Goal: Transaction & Acquisition: Purchase product/service

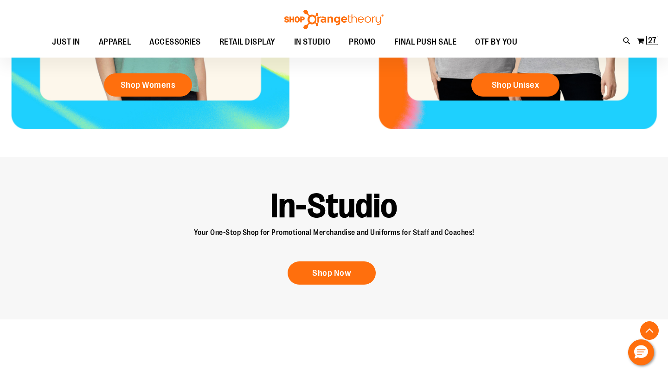
scroll to position [641, 0]
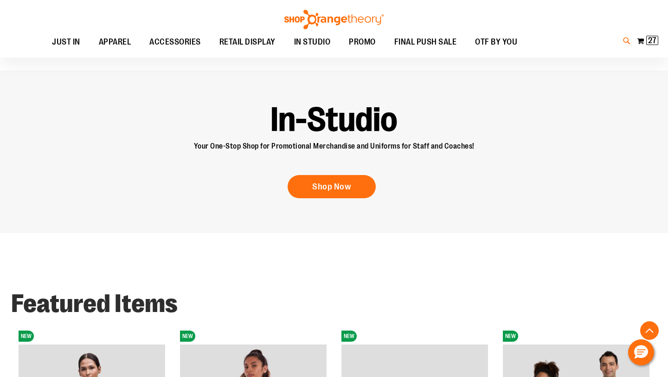
type input "**********"
click at [628, 42] on icon at bounding box center [627, 41] width 8 height 11
type input "*********"
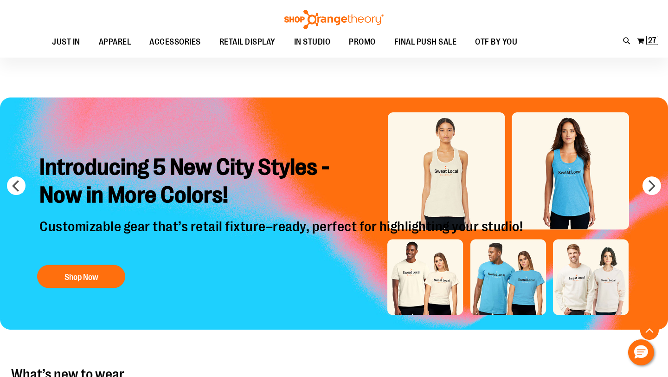
scroll to position [640, 0]
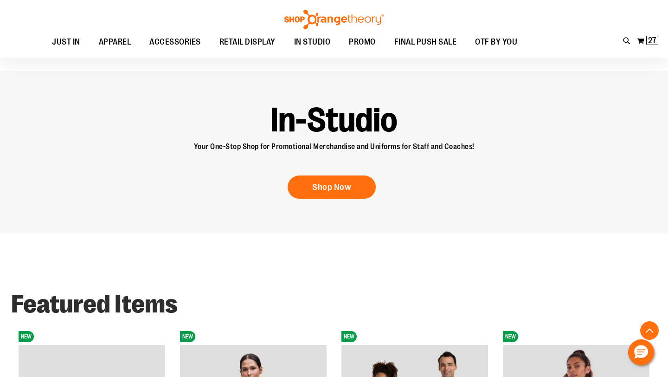
type input "**********"
click at [621, 41] on div "Toggle Nav Search Popular Suggestions Advanced Search" at bounding box center [334, 29] width 668 height 58
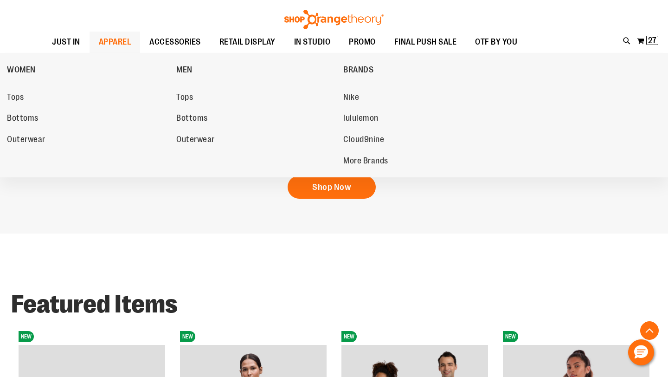
click at [121, 42] on span "APPAREL" at bounding box center [115, 42] width 32 height 21
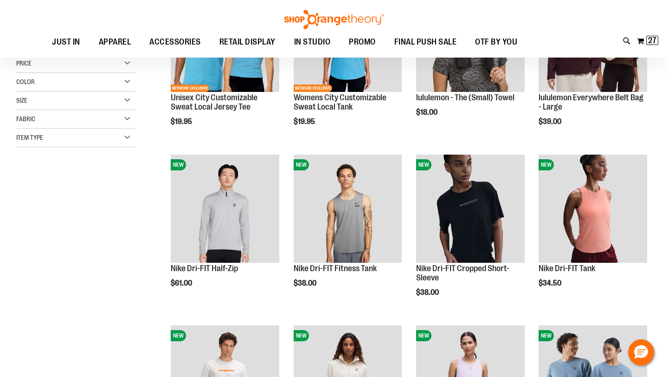
scroll to position [246, 0]
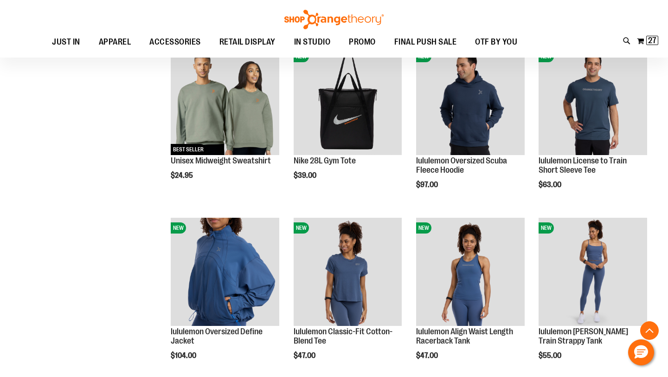
scroll to position [682, 0]
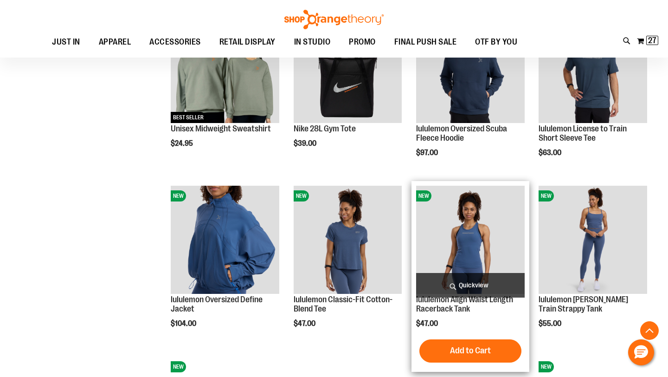
type input "**********"
click at [479, 240] on img "product" at bounding box center [470, 240] width 109 height 109
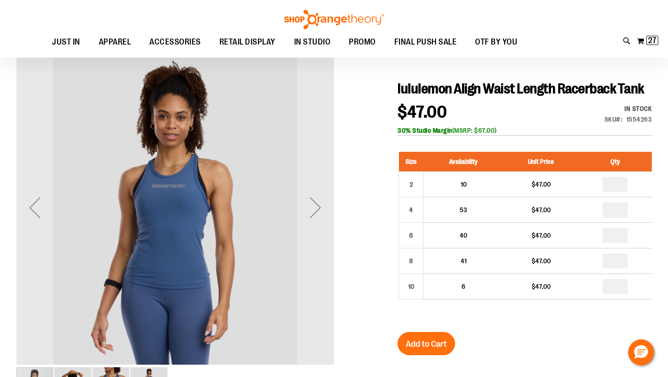
scroll to position [82, 0]
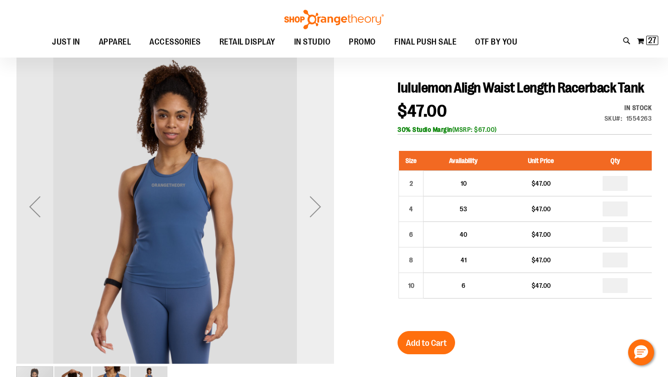
type input "**********"
click at [310, 210] on div "Next" at bounding box center [315, 206] width 37 height 37
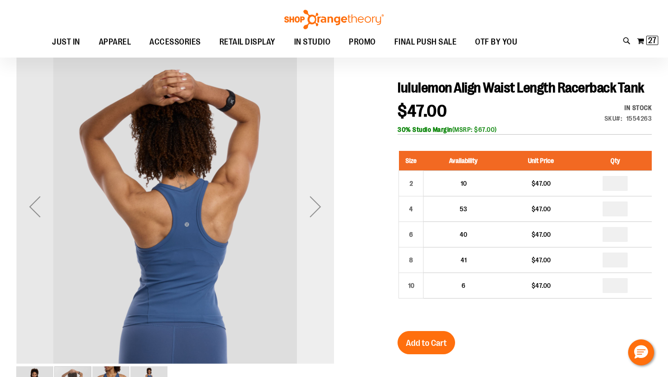
click at [310, 210] on div "Next" at bounding box center [315, 206] width 37 height 37
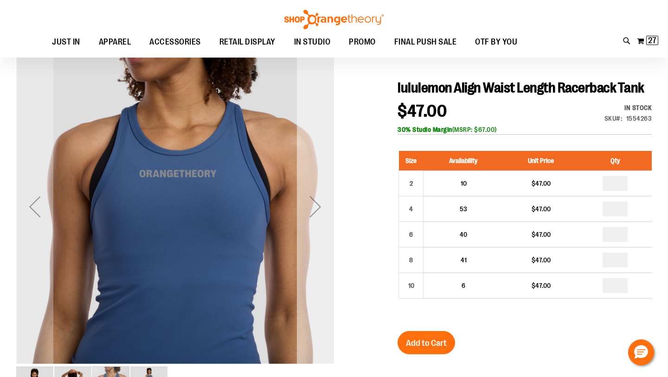
click at [310, 210] on div "Next" at bounding box center [315, 206] width 37 height 37
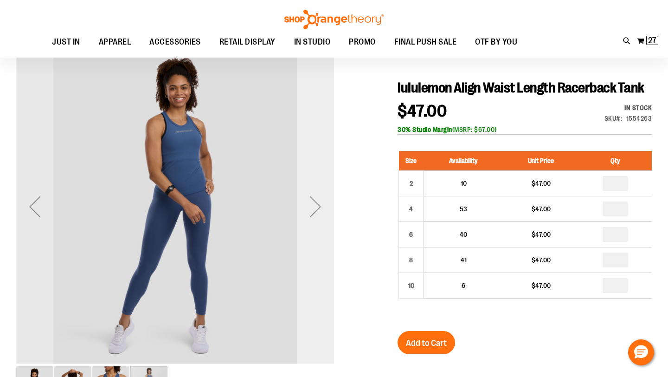
click at [310, 210] on div "Next" at bounding box center [315, 206] width 37 height 37
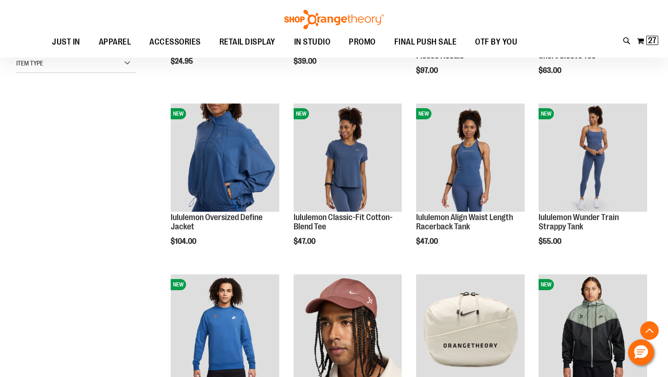
scroll to position [181, 0]
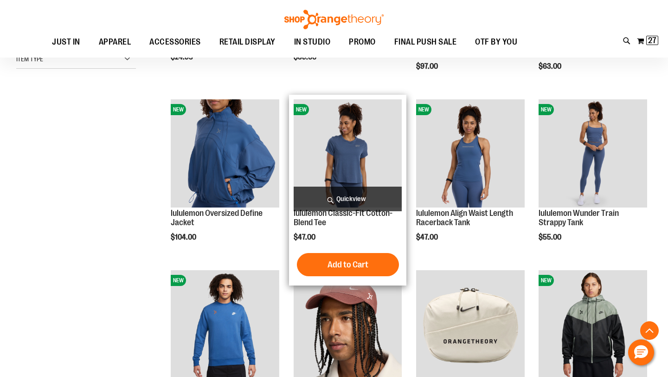
type input "**********"
click at [359, 202] on span "Quickview" at bounding box center [348, 199] width 109 height 25
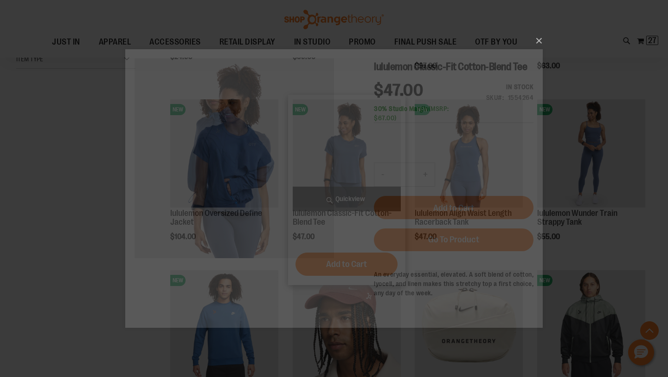
scroll to position [0, 0]
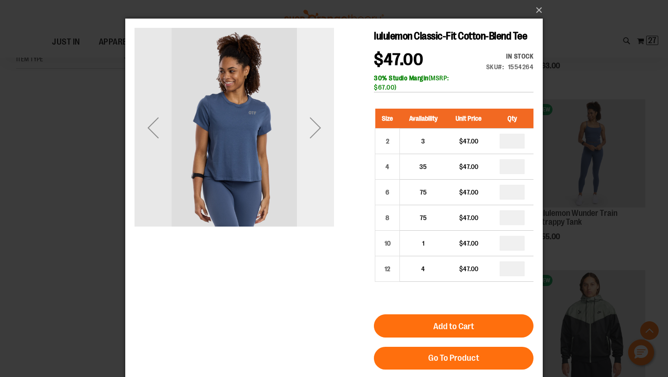
click at [318, 132] on div "Next" at bounding box center [315, 127] width 37 height 37
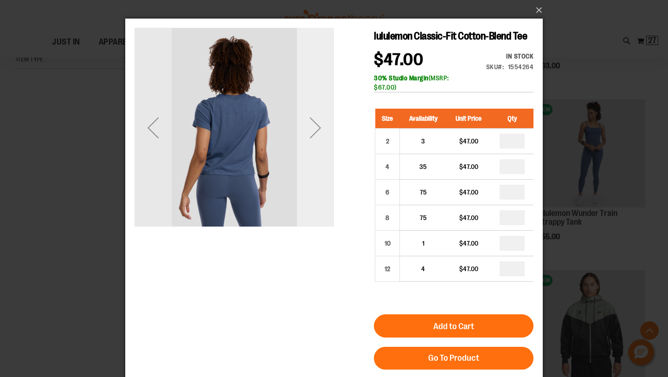
click at [318, 132] on div "Next" at bounding box center [315, 127] width 37 height 37
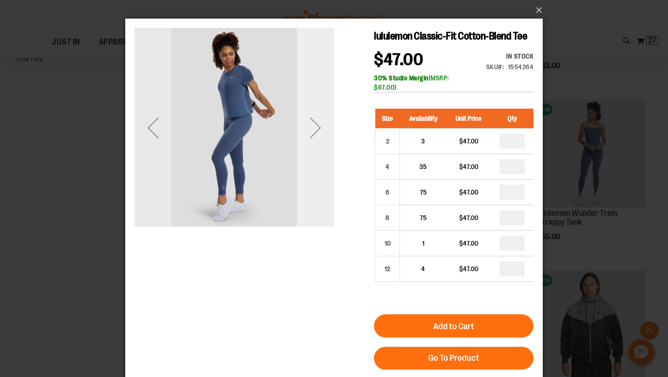
click at [318, 132] on div "Next" at bounding box center [315, 127] width 37 height 37
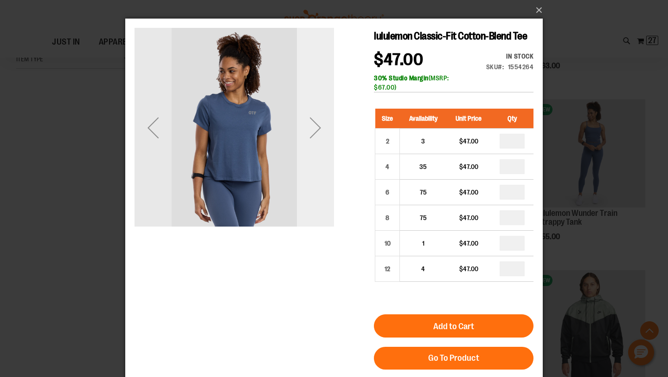
click at [318, 132] on div "Next" at bounding box center [315, 127] width 37 height 37
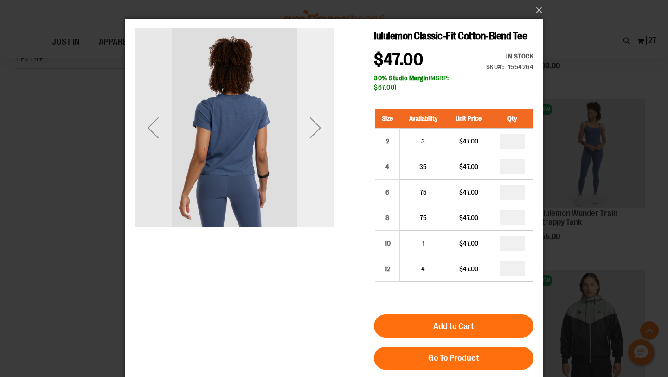
click at [318, 132] on div "Next" at bounding box center [315, 127] width 37 height 37
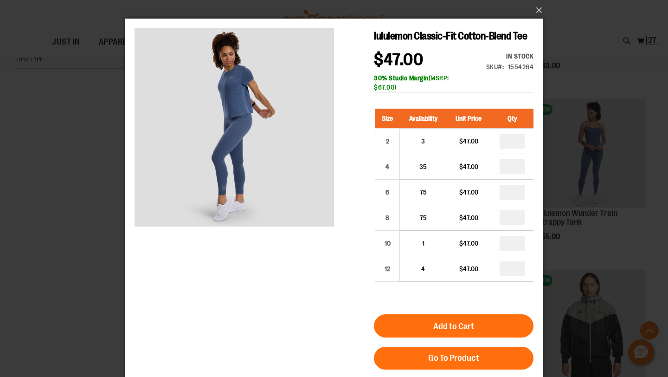
click at [131, 131] on main "lululemon Classic-Fit Cotton-Blend Tee $47.00 In stock Only %1 left SKU 1554264…" at bounding box center [334, 240] width 418 height 442
click at [537, 13] on button "×" at bounding box center [337, 10] width 418 height 20
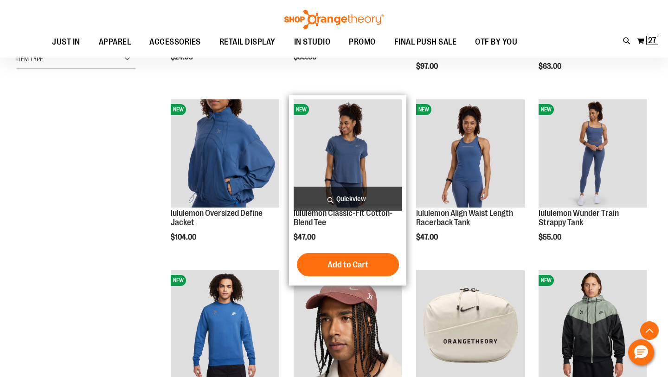
click at [344, 202] on span "Quickview" at bounding box center [348, 199] width 109 height 25
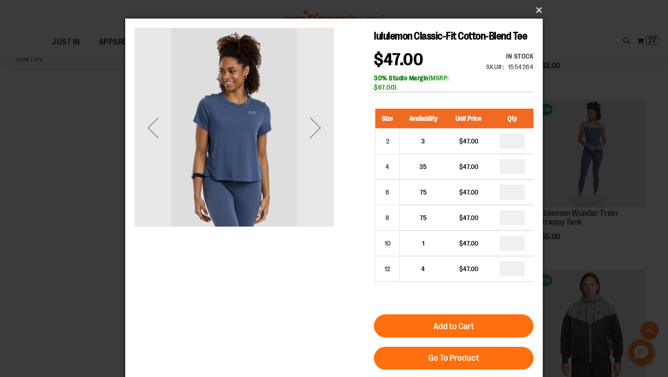
click at [542, 11] on button "×" at bounding box center [337, 10] width 418 height 20
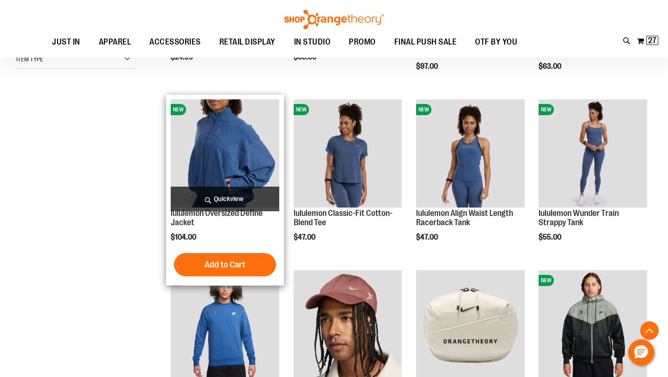
click at [176, 157] on img "product" at bounding box center [225, 153] width 109 height 109
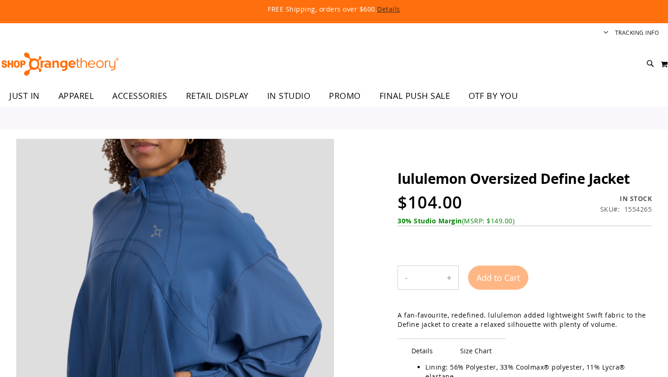
click at [219, 196] on img at bounding box center [175, 298] width 318 height 318
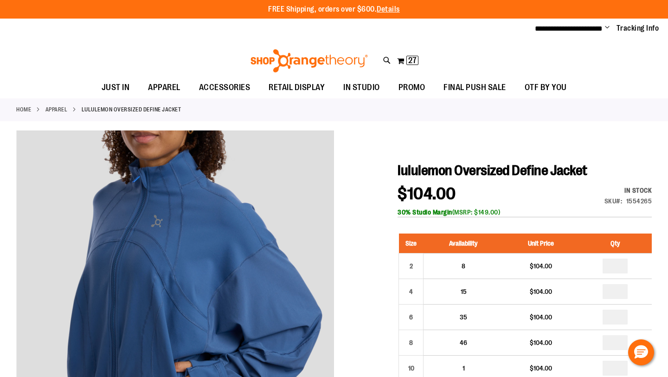
type input "**********"
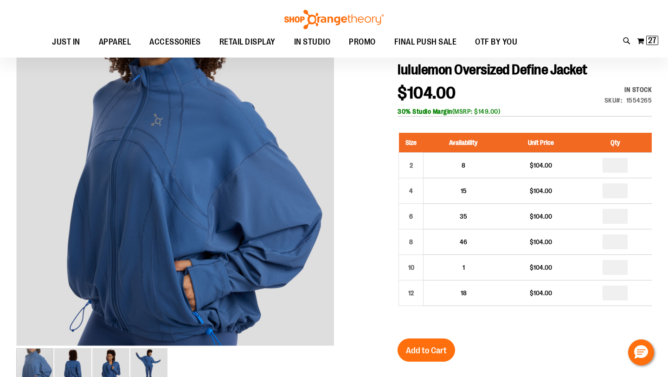
scroll to position [98, 0]
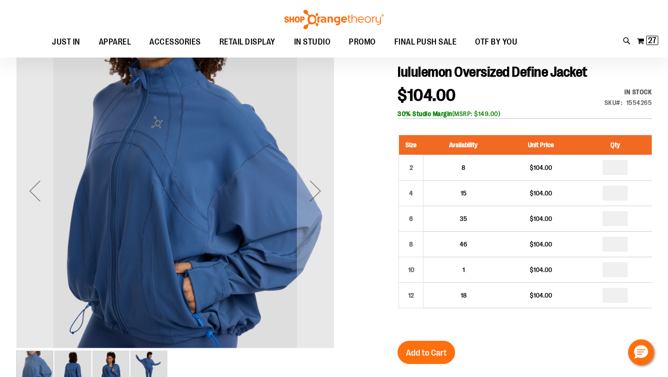
click at [106, 359] on img "image 3 of 4" at bounding box center [110, 368] width 37 height 37
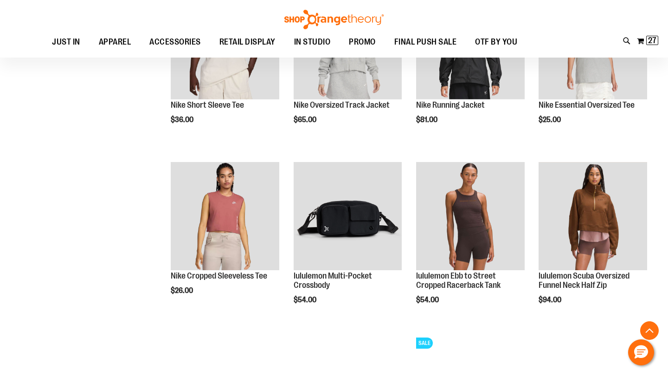
scroll to position [617, 0]
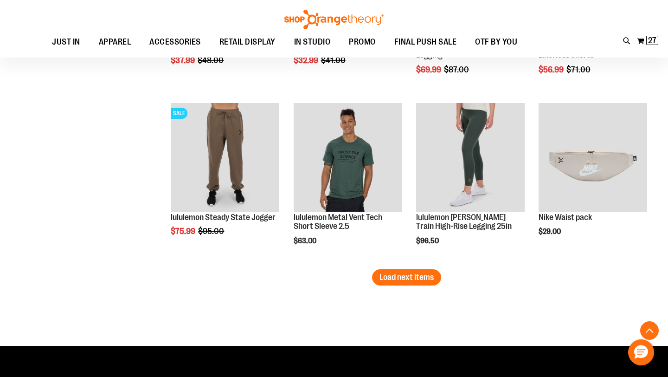
scroll to position [1352, 0]
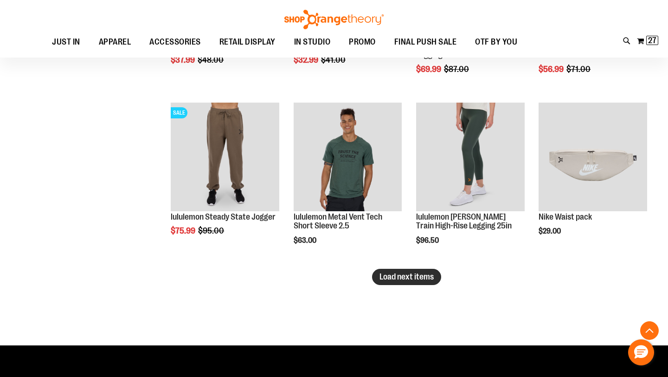
type input "**********"
click at [397, 278] on span "Load next items" at bounding box center [407, 276] width 54 height 9
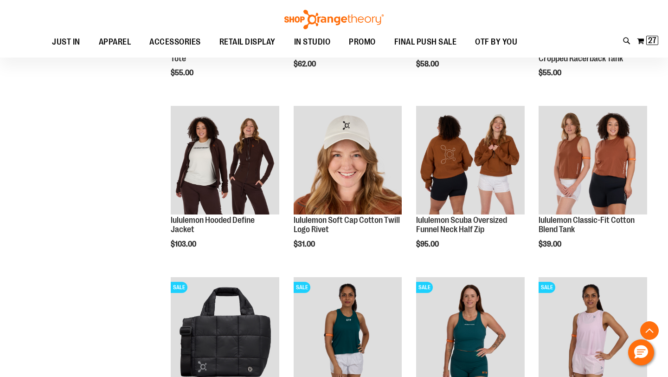
scroll to position [1695, 0]
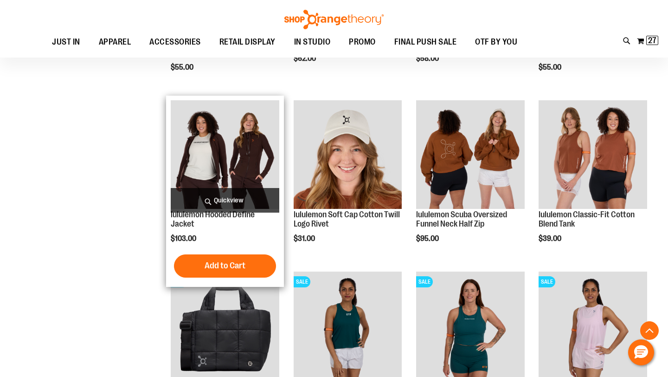
click at [227, 198] on span "Quickview" at bounding box center [225, 200] width 109 height 25
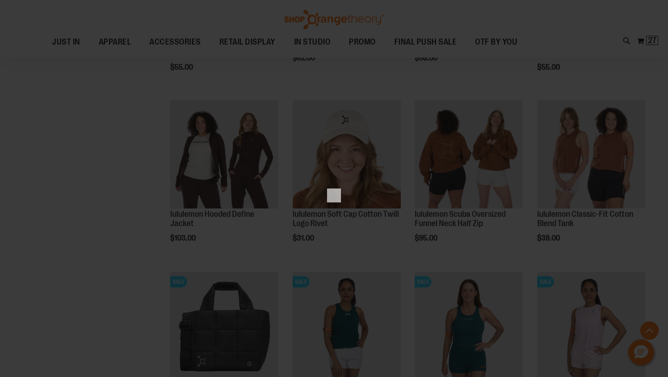
scroll to position [0, 0]
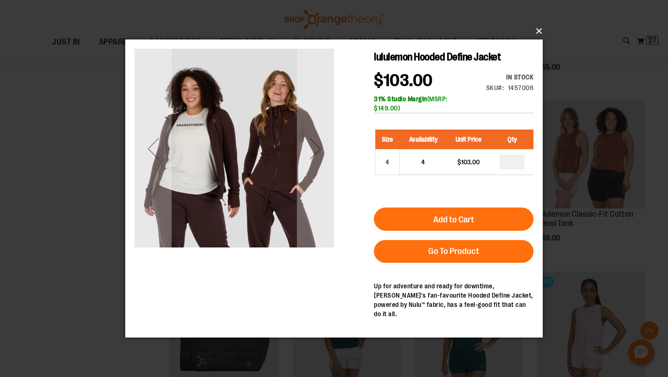
click at [537, 36] on button "×" at bounding box center [337, 31] width 418 height 20
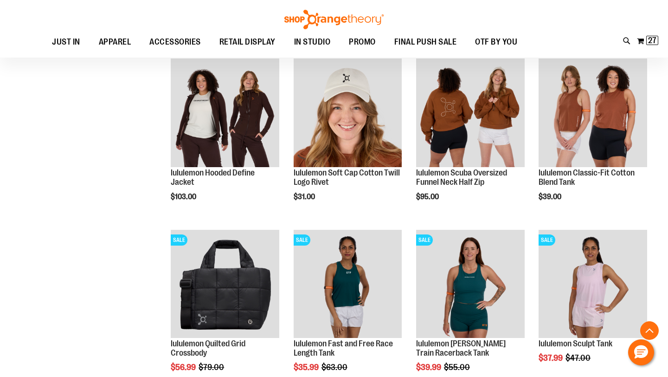
scroll to position [1724, 0]
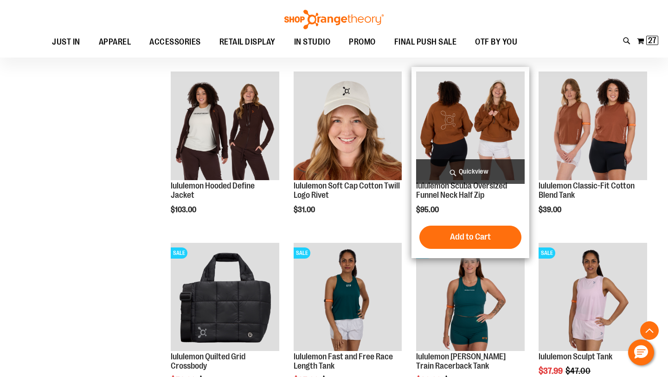
click at [482, 167] on span "Quickview" at bounding box center [470, 171] width 109 height 25
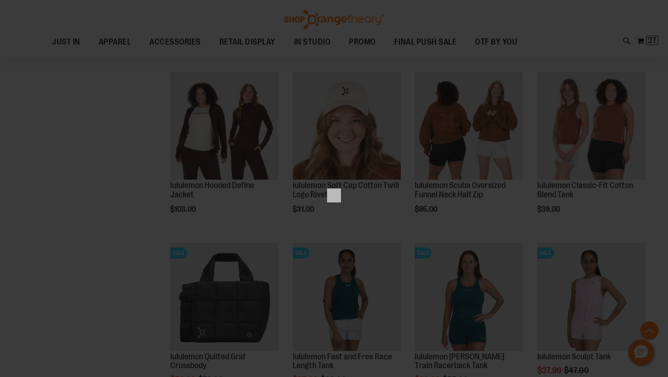
scroll to position [0, 0]
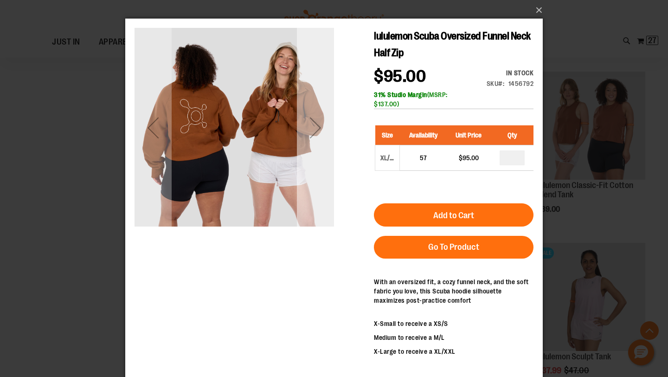
click at [311, 123] on div "Next" at bounding box center [315, 127] width 37 height 37
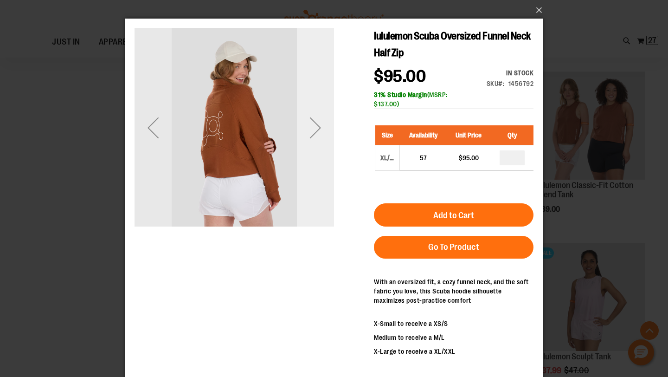
click at [311, 123] on div "Next" at bounding box center [315, 127] width 37 height 37
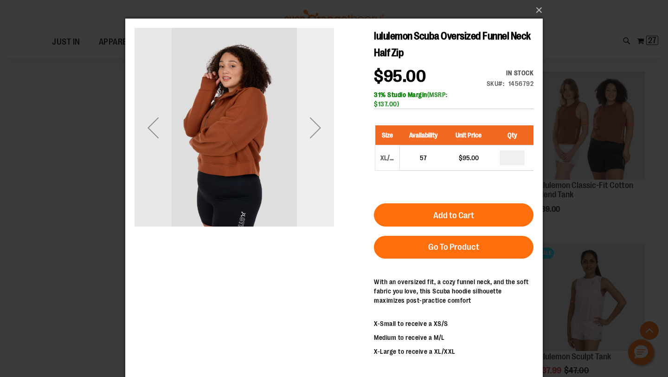
click at [311, 123] on div "Next" at bounding box center [315, 127] width 37 height 37
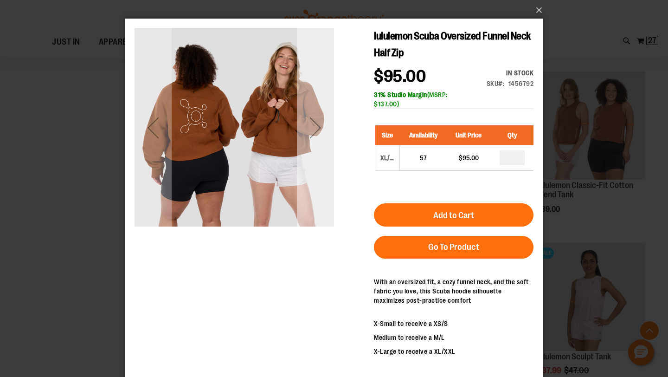
click at [311, 123] on div "Next" at bounding box center [315, 127] width 37 height 37
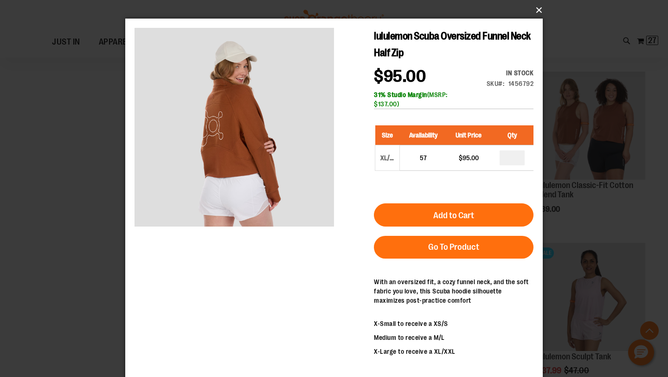
click at [533, 10] on button "×" at bounding box center [337, 10] width 418 height 20
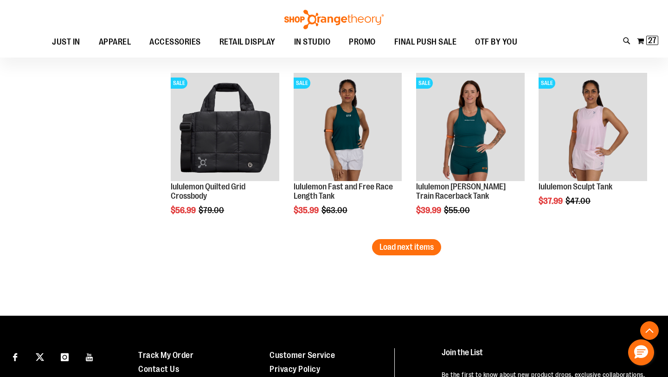
scroll to position [1896, 0]
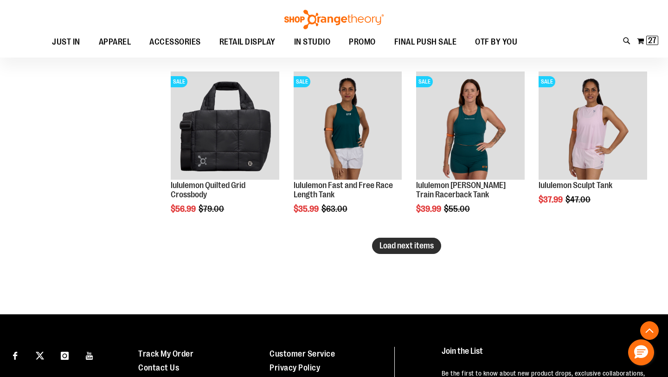
click at [415, 250] on span "Load next items" at bounding box center [407, 245] width 54 height 9
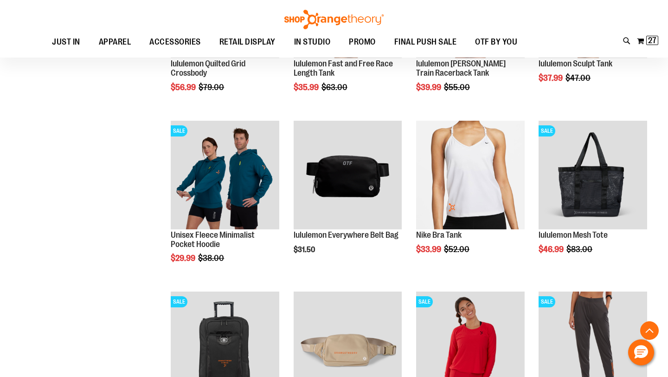
scroll to position [2019, 0]
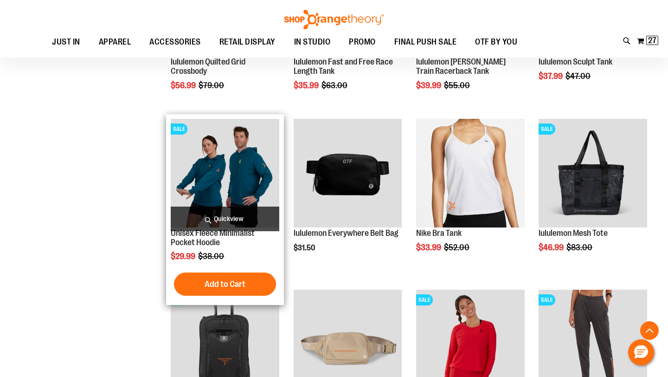
click at [219, 213] on span "Quickview" at bounding box center [225, 219] width 109 height 25
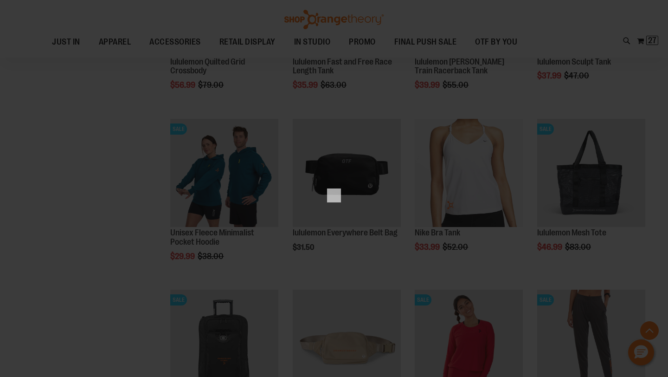
scroll to position [0, 0]
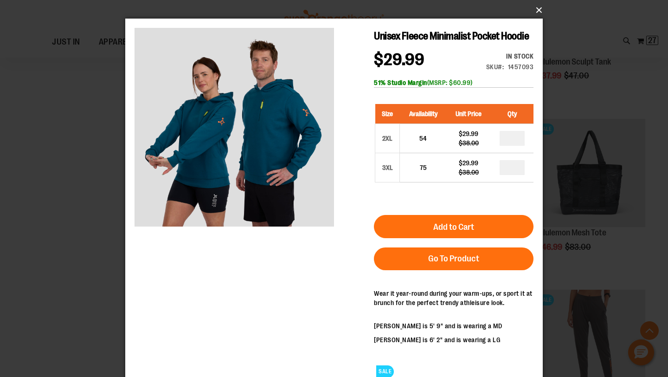
click at [542, 8] on button "×" at bounding box center [337, 10] width 418 height 20
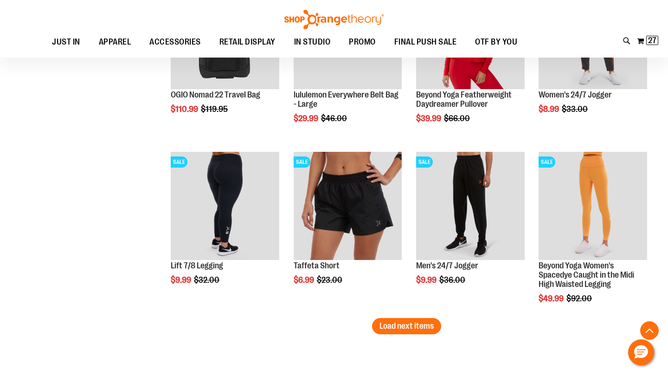
scroll to position [2367, 0]
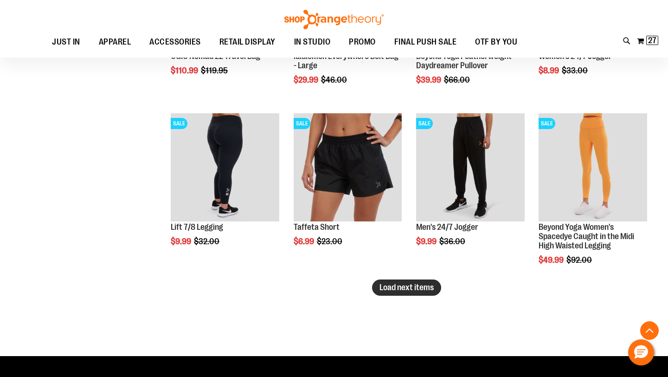
click at [402, 285] on span "Load next items" at bounding box center [407, 287] width 54 height 9
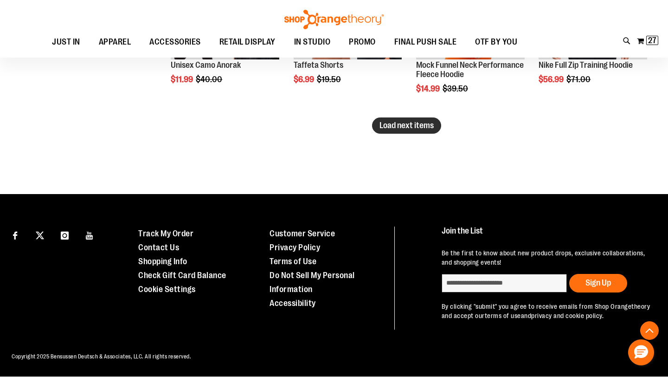
click at [400, 126] on span "Load next items" at bounding box center [407, 125] width 54 height 9
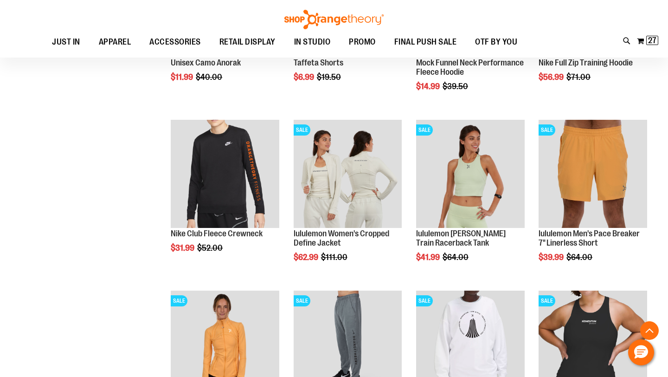
scroll to position [3073, 0]
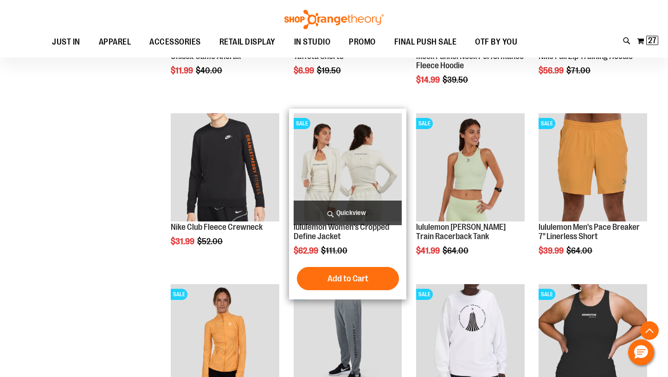
click at [354, 213] on span "Quickview" at bounding box center [348, 213] width 109 height 25
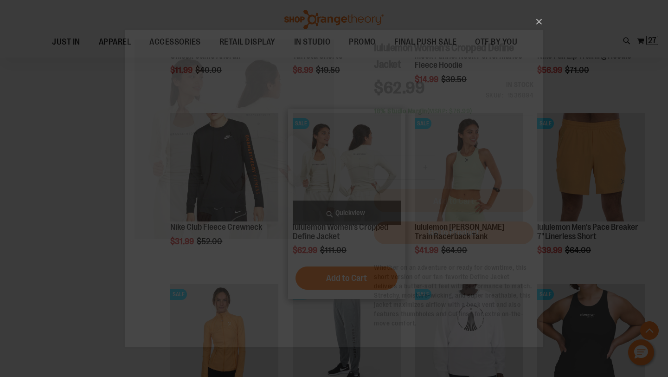
scroll to position [0, 0]
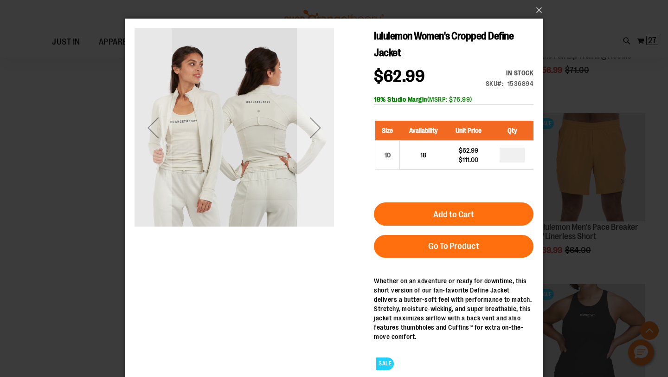
click at [317, 141] on div "Next" at bounding box center [315, 127] width 37 height 37
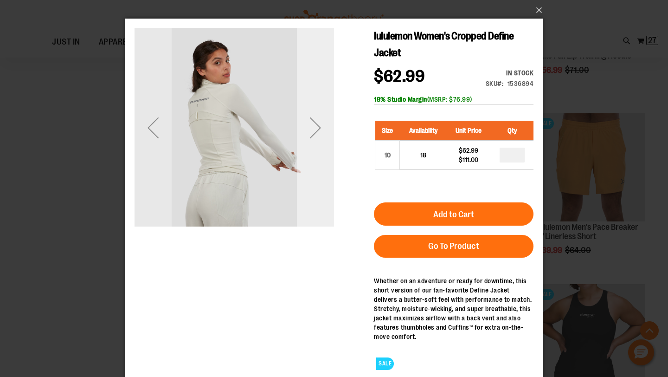
click at [317, 141] on div "Next" at bounding box center [315, 127] width 37 height 37
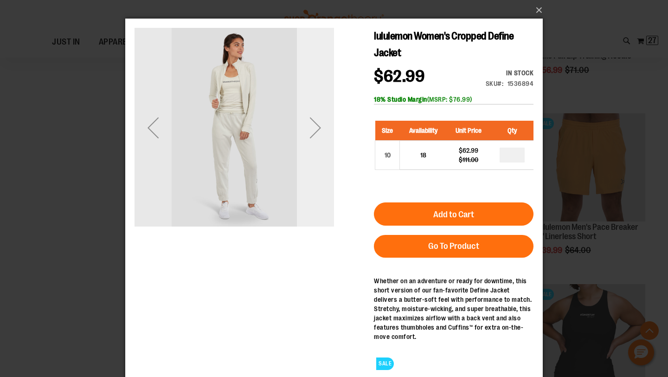
click at [317, 141] on div "Next" at bounding box center [315, 127] width 37 height 37
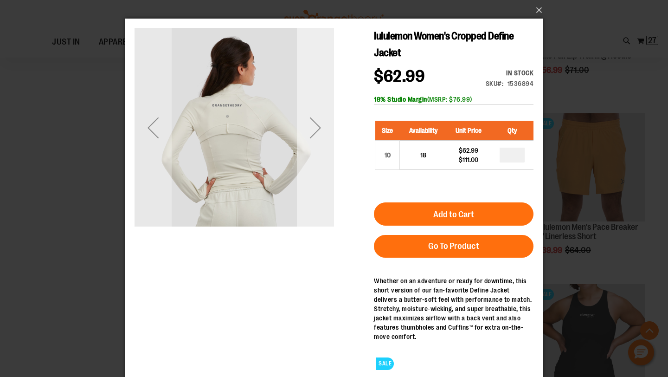
click at [317, 142] on div "Next" at bounding box center [315, 127] width 37 height 37
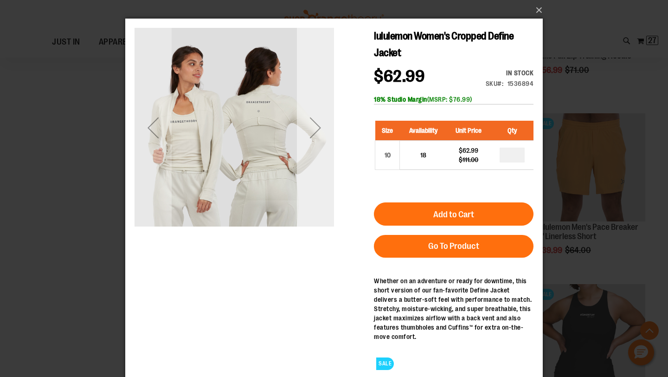
click at [317, 142] on div "Next" at bounding box center [315, 127] width 37 height 37
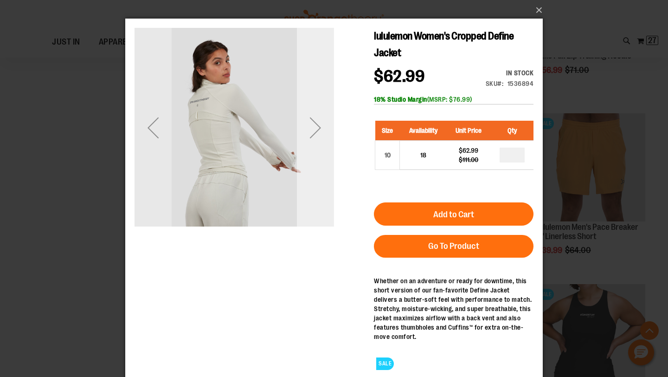
click at [317, 142] on div "Next" at bounding box center [315, 127] width 37 height 37
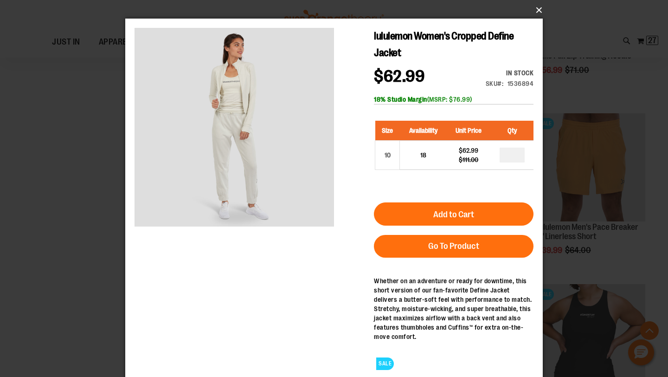
click at [537, 7] on button "×" at bounding box center [337, 10] width 418 height 20
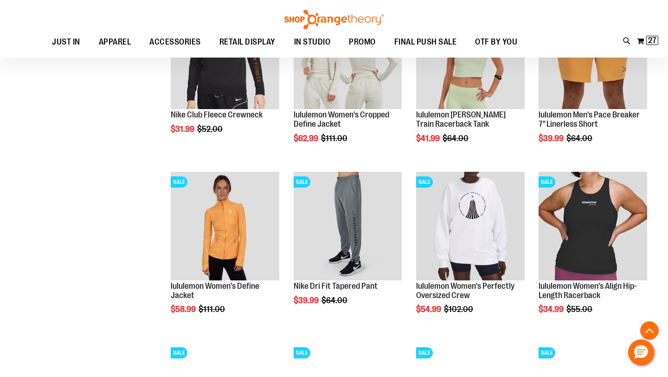
scroll to position [3188, 0]
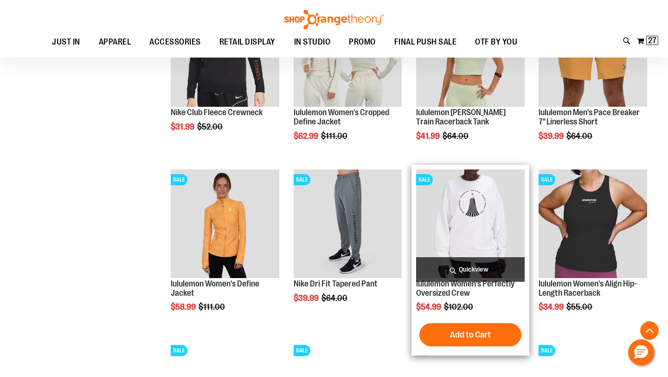
click at [472, 270] on span "Quickview" at bounding box center [470, 269] width 109 height 25
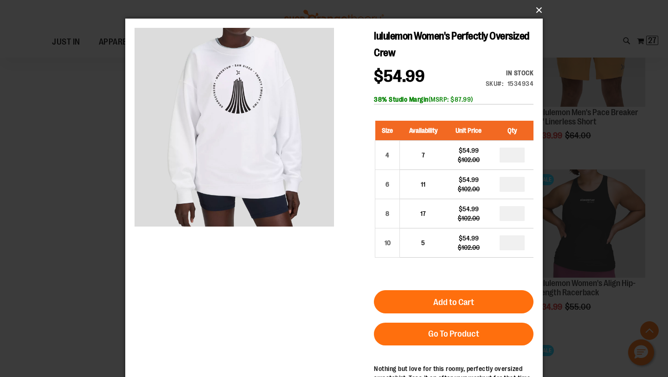
click at [540, 11] on button "×" at bounding box center [337, 10] width 418 height 20
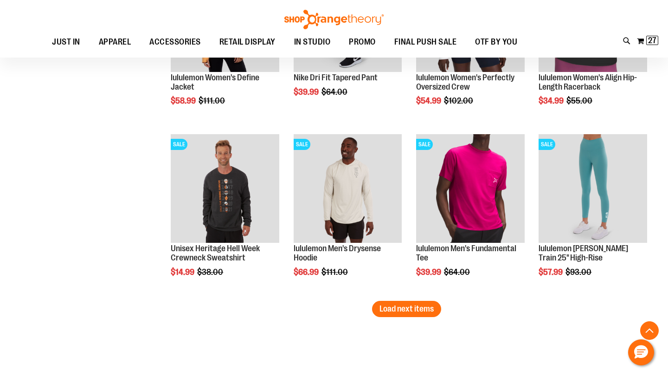
scroll to position [3395, 0]
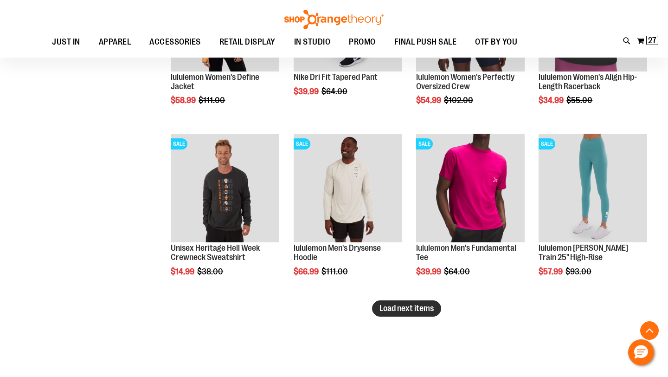
click at [412, 307] on span "Load next items" at bounding box center [407, 308] width 54 height 9
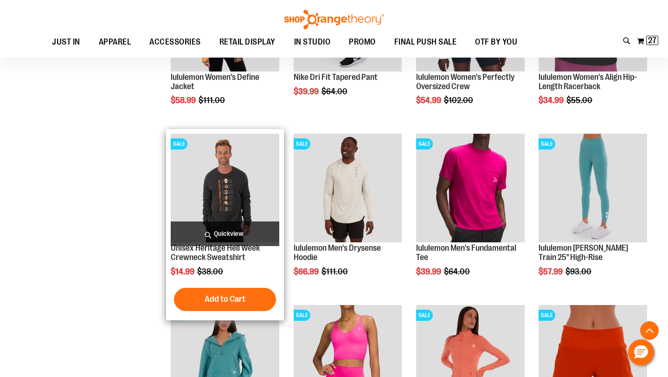
click at [207, 245] on span "Quickview" at bounding box center [225, 233] width 109 height 25
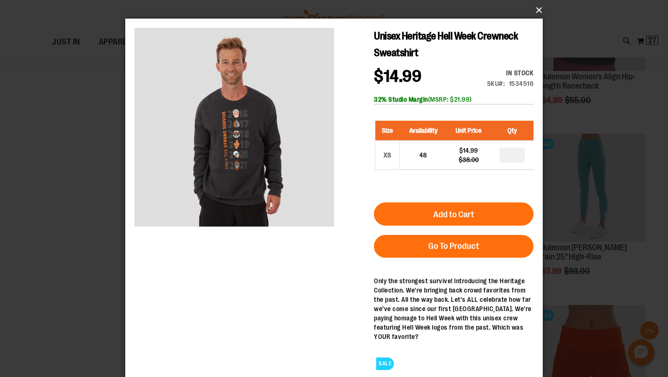
click at [539, 10] on button "×" at bounding box center [337, 10] width 418 height 20
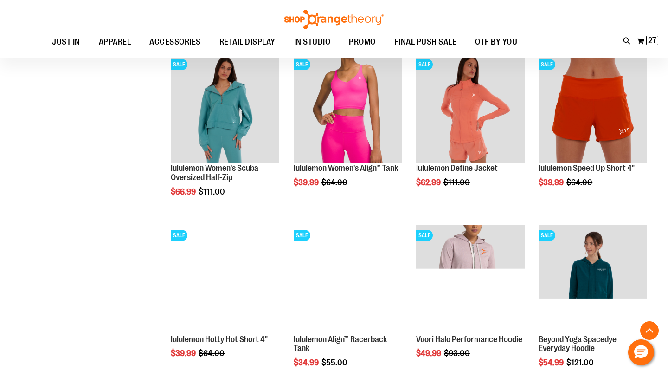
scroll to position [3647, 0]
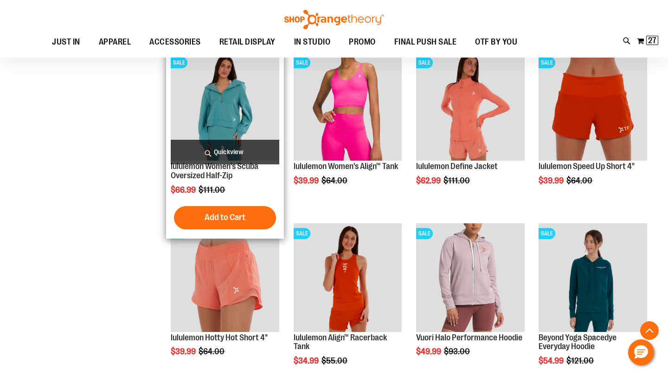
click at [227, 151] on span "Quickview" at bounding box center [225, 152] width 109 height 25
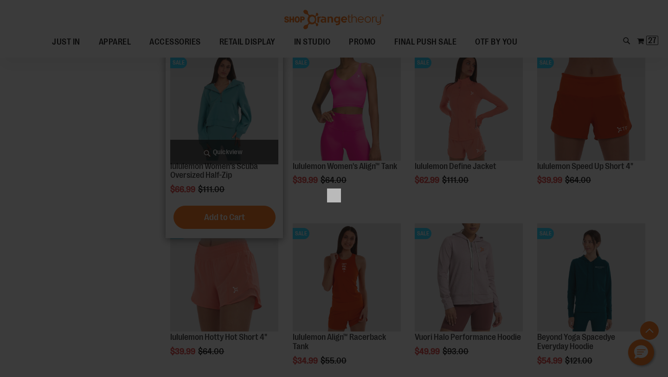
scroll to position [0, 0]
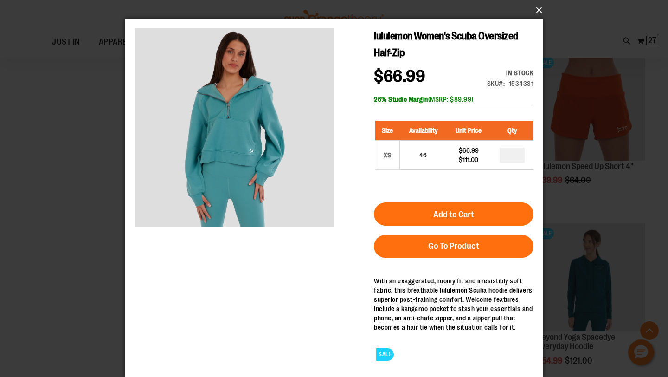
click at [535, 13] on button "×" at bounding box center [337, 10] width 418 height 20
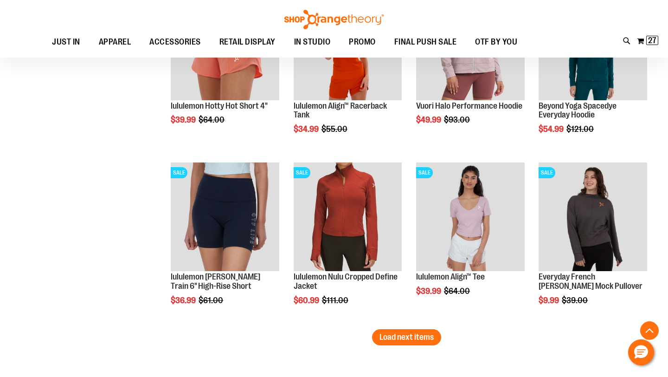
scroll to position [3882, 0]
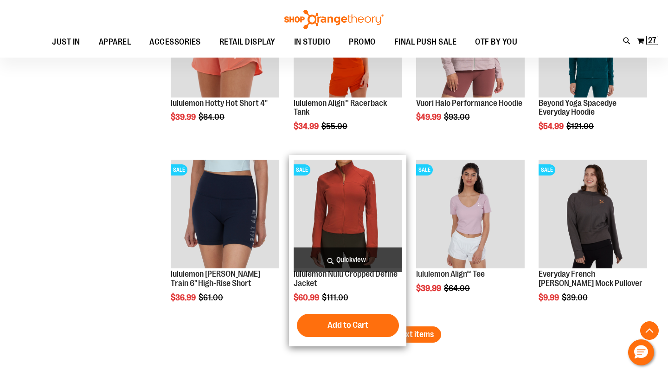
click at [351, 260] on span "Quickview" at bounding box center [348, 259] width 109 height 25
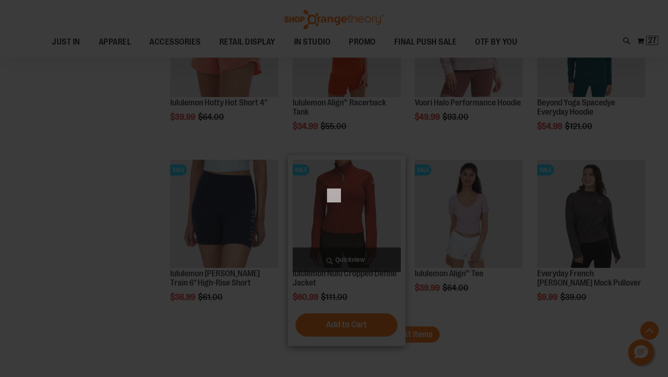
scroll to position [0, 0]
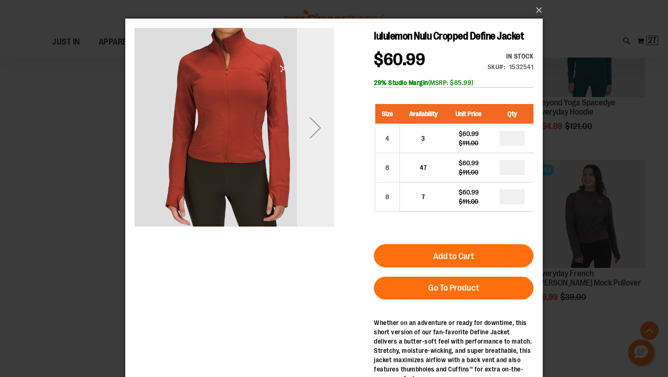
click at [316, 125] on div "Next" at bounding box center [315, 127] width 37 height 37
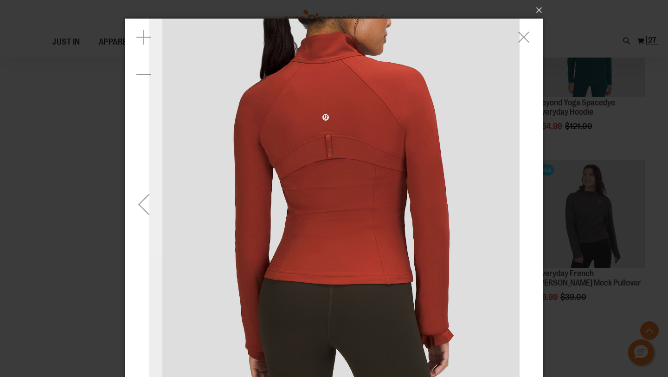
click at [151, 204] on div "Previous" at bounding box center [143, 204] width 37 height 37
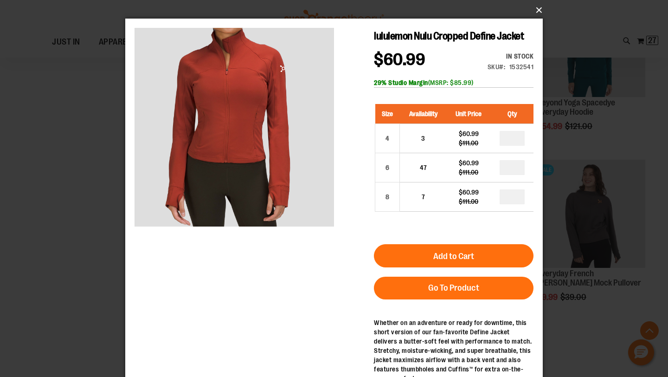
click at [537, 10] on button "×" at bounding box center [337, 10] width 418 height 20
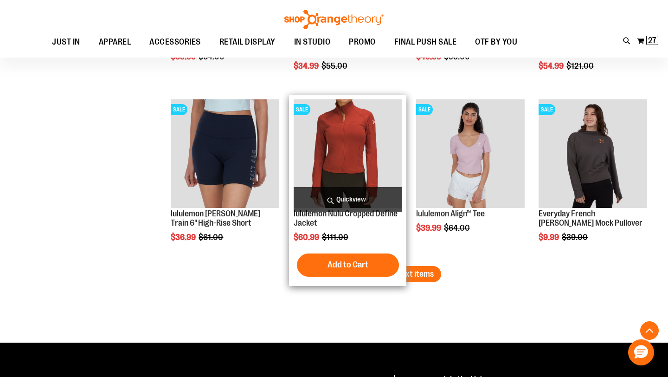
scroll to position [3944, 0]
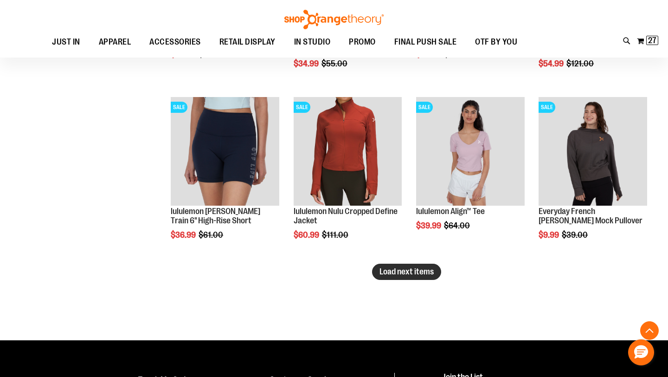
click at [413, 271] on span "Load next items" at bounding box center [407, 271] width 54 height 9
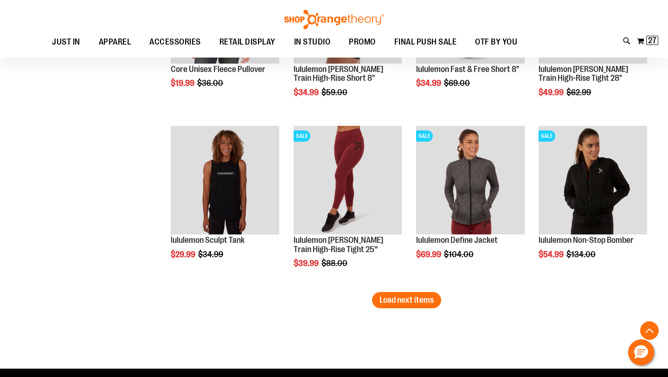
scroll to position [4429, 0]
